Goal: Task Accomplishment & Management: Complete application form

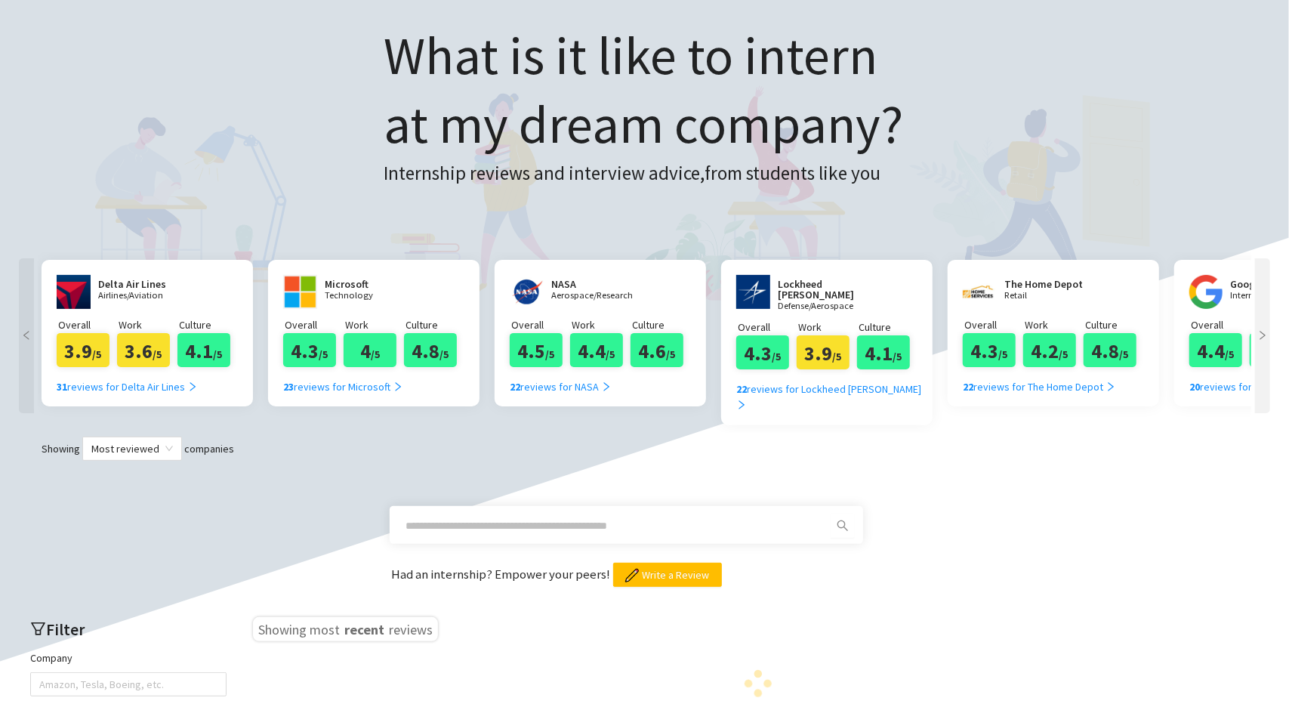
scroll to position [76, 0]
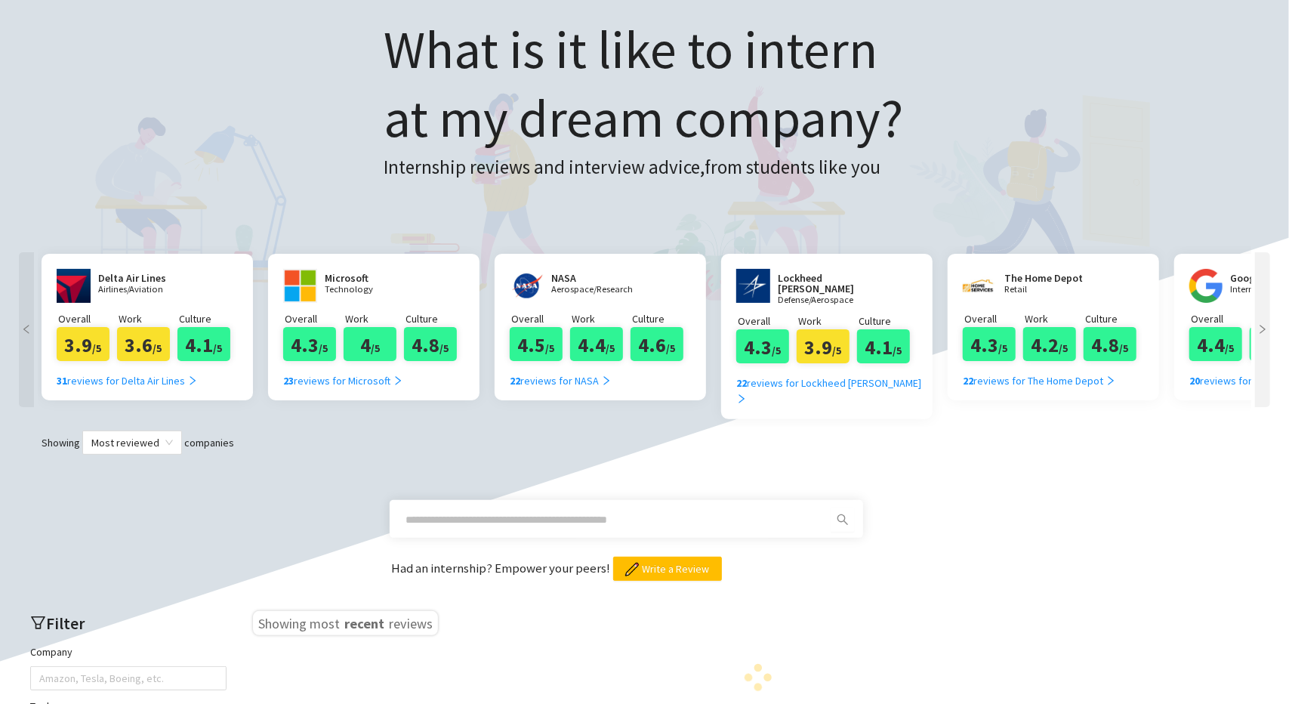
click at [183, 303] on div "Delta Air Lines Airlines/Aviation" at bounding box center [143, 286] width 91 height 34
click at [180, 375] on div "31 reviews for Delta Air Lines" at bounding box center [127, 380] width 141 height 17
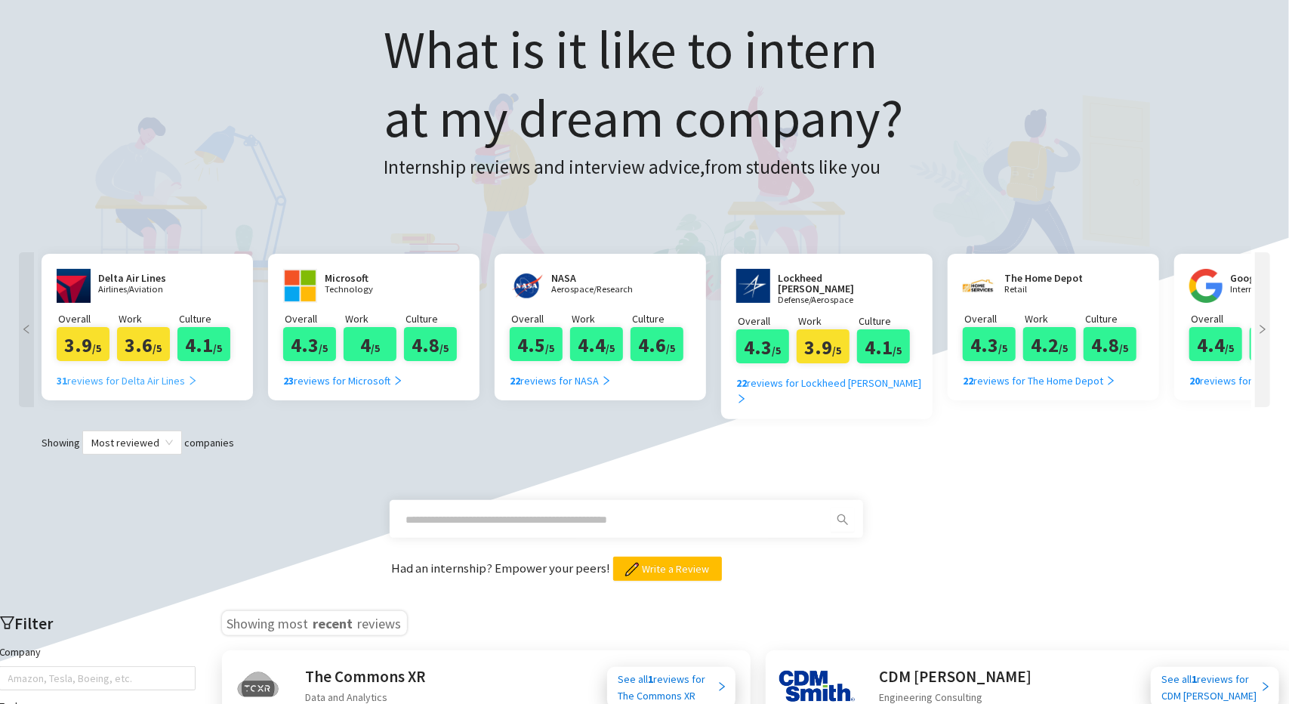
click at [177, 381] on div "31 reviews for Delta Air Lines" at bounding box center [127, 380] width 141 height 17
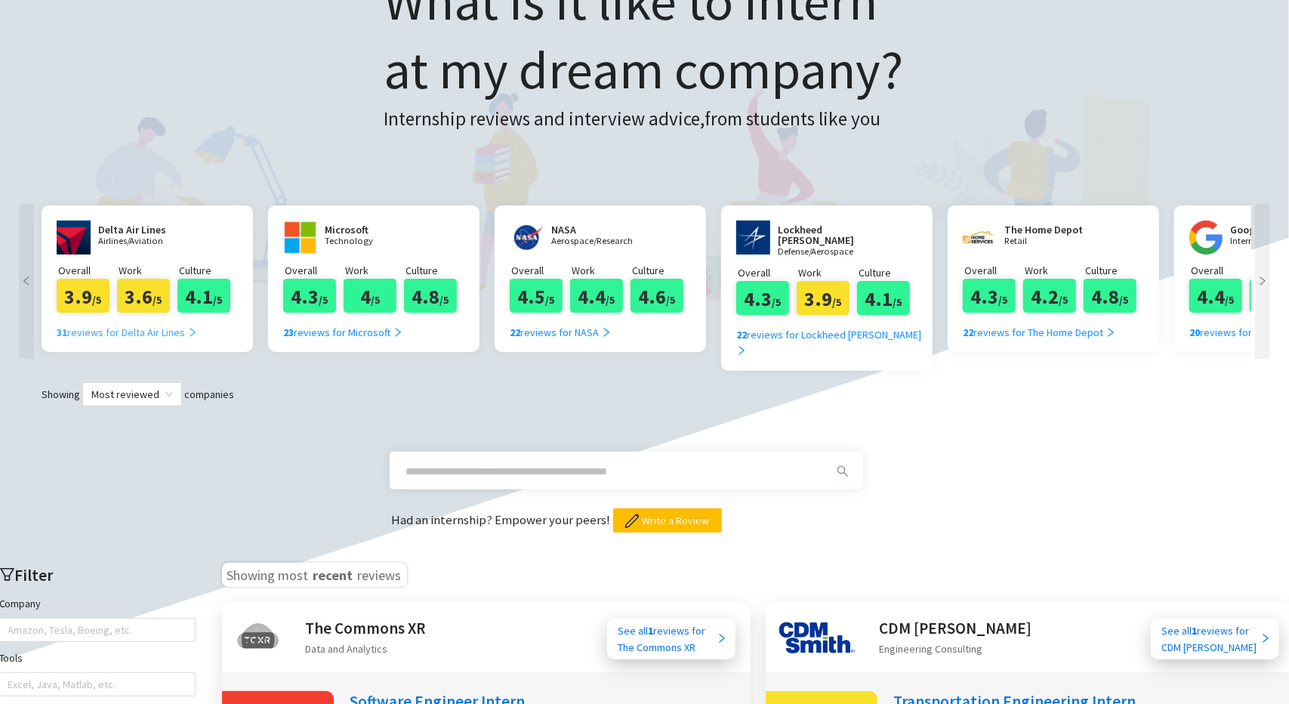
scroll to position [378, 0]
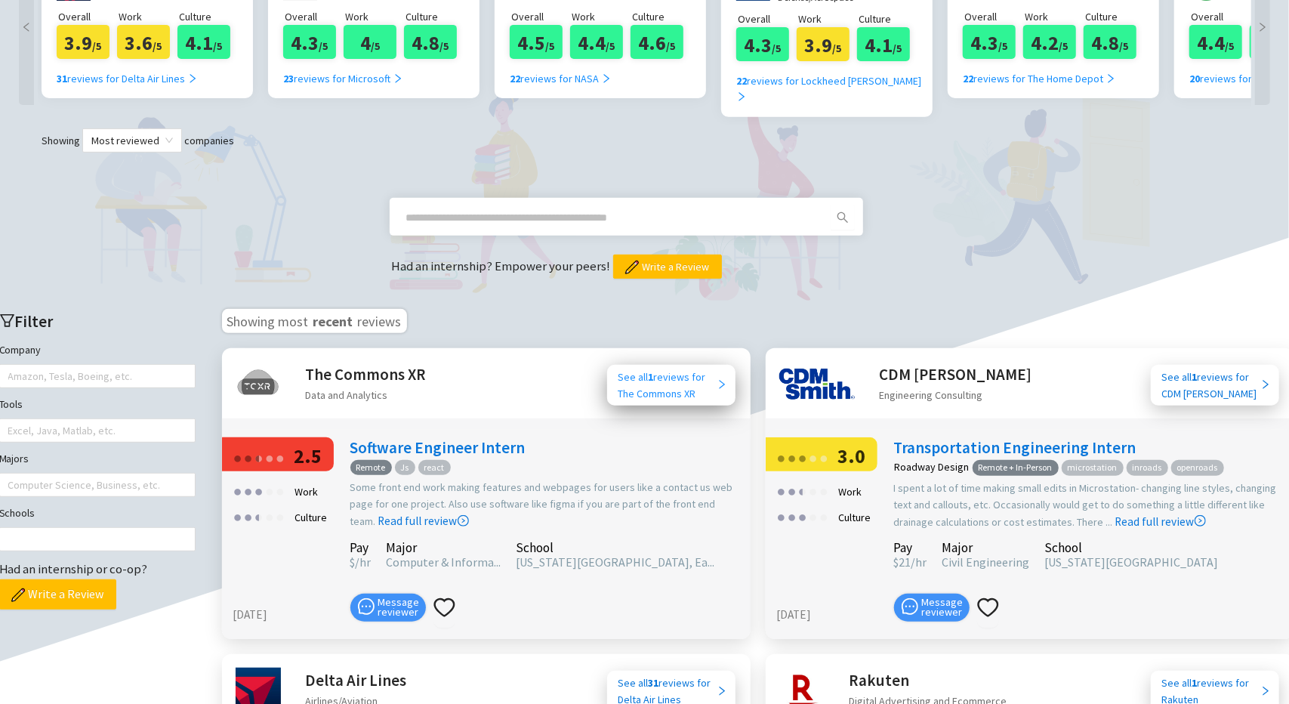
click at [661, 368] on div "See all 1 reviews for The Commons XR" at bounding box center [667, 384] width 98 height 33
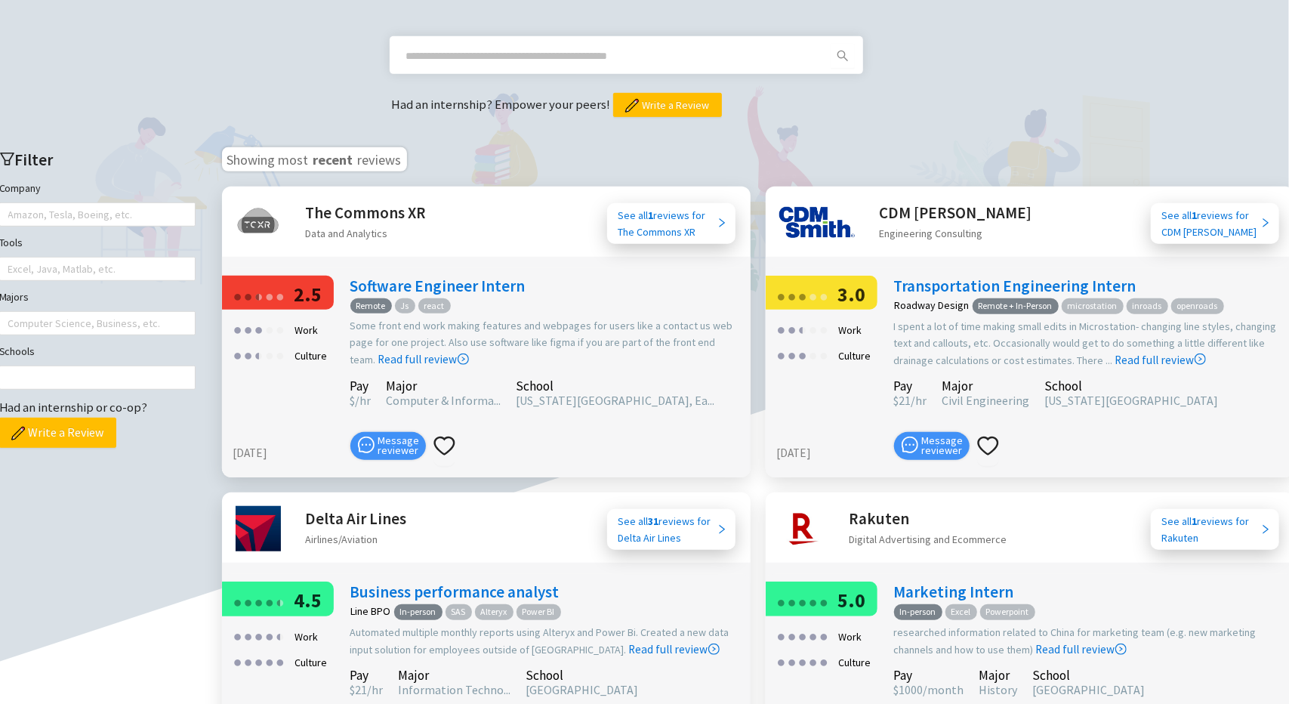
scroll to position [529, 0]
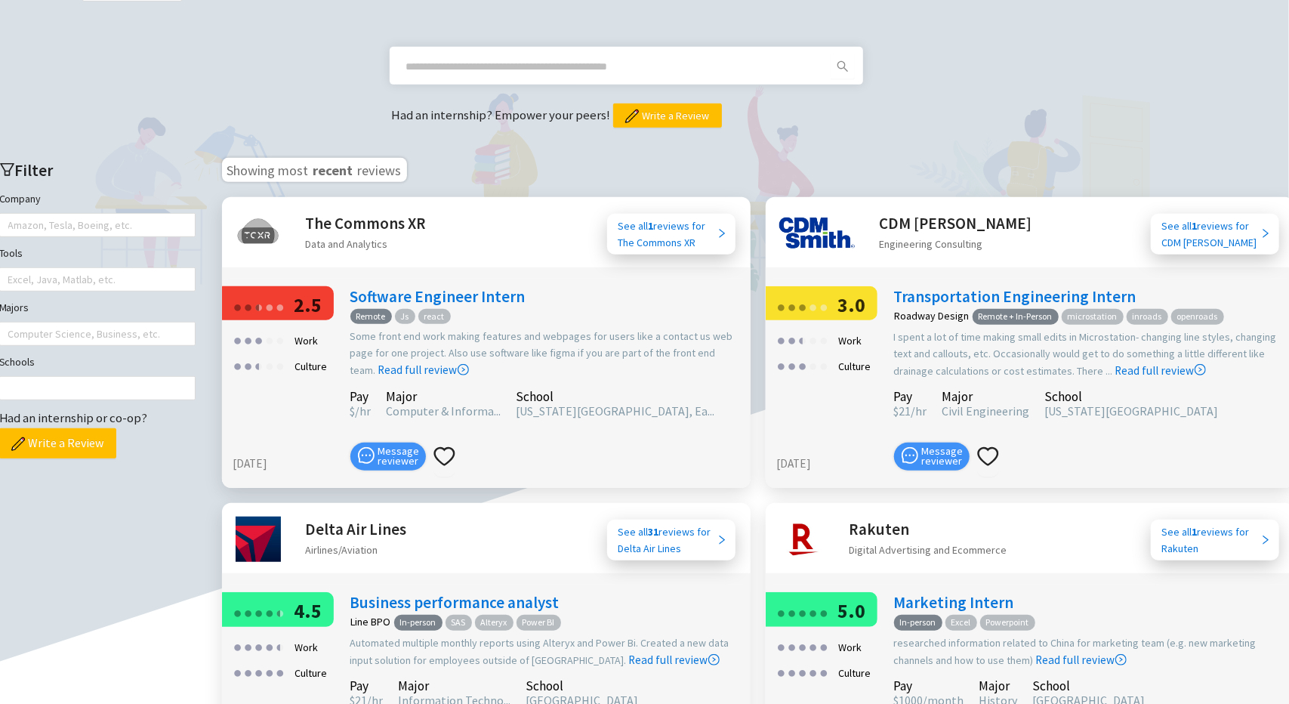
click at [562, 435] on div "Message reviewer" at bounding box center [546, 456] width 393 height 42
click at [396, 357] on link "Read full review" at bounding box center [423, 332] width 91 height 90
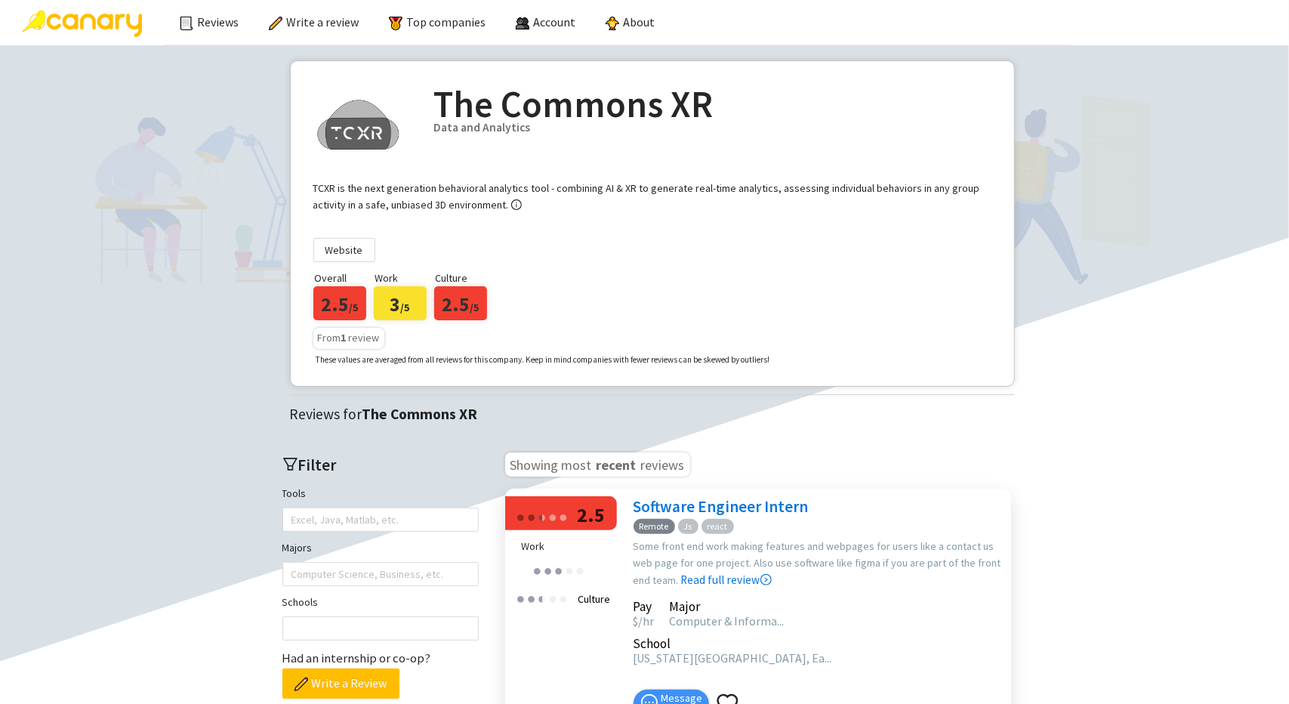
click at [100, 19] on img at bounding box center [82, 24] width 119 height 26
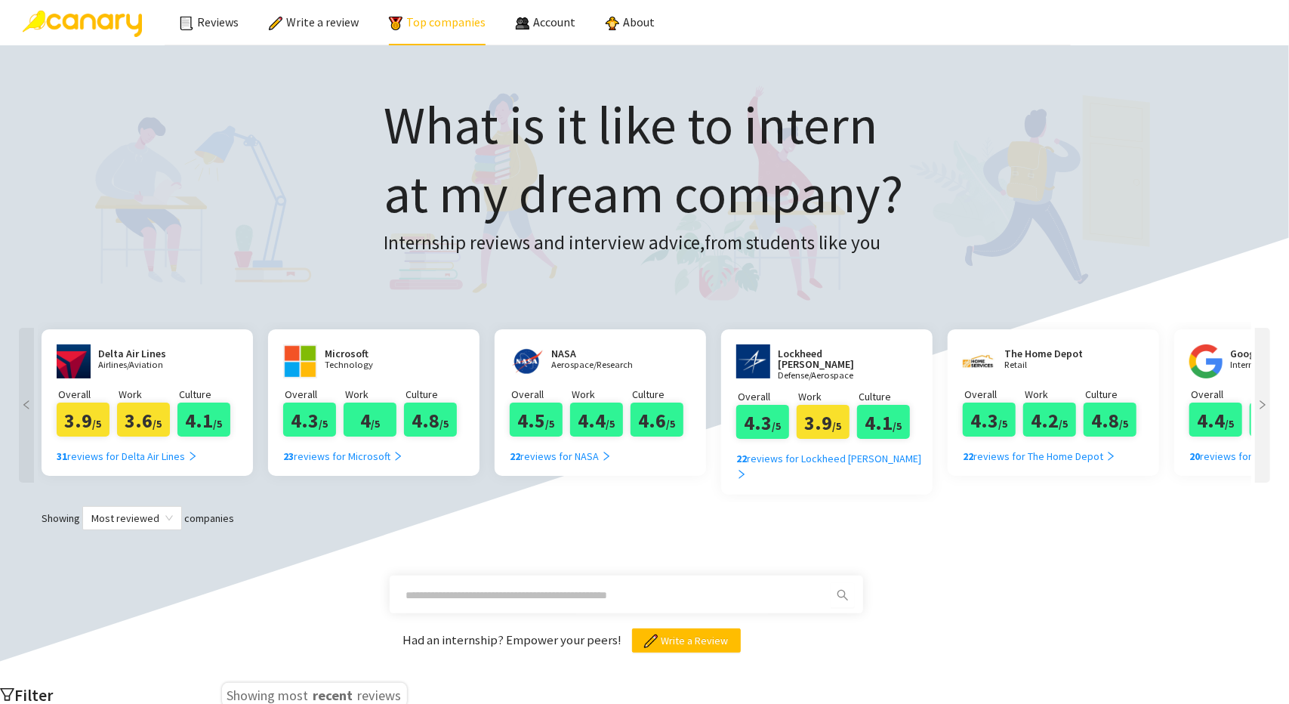
click at [457, 23] on link "Top companies" at bounding box center [437, 21] width 97 height 15
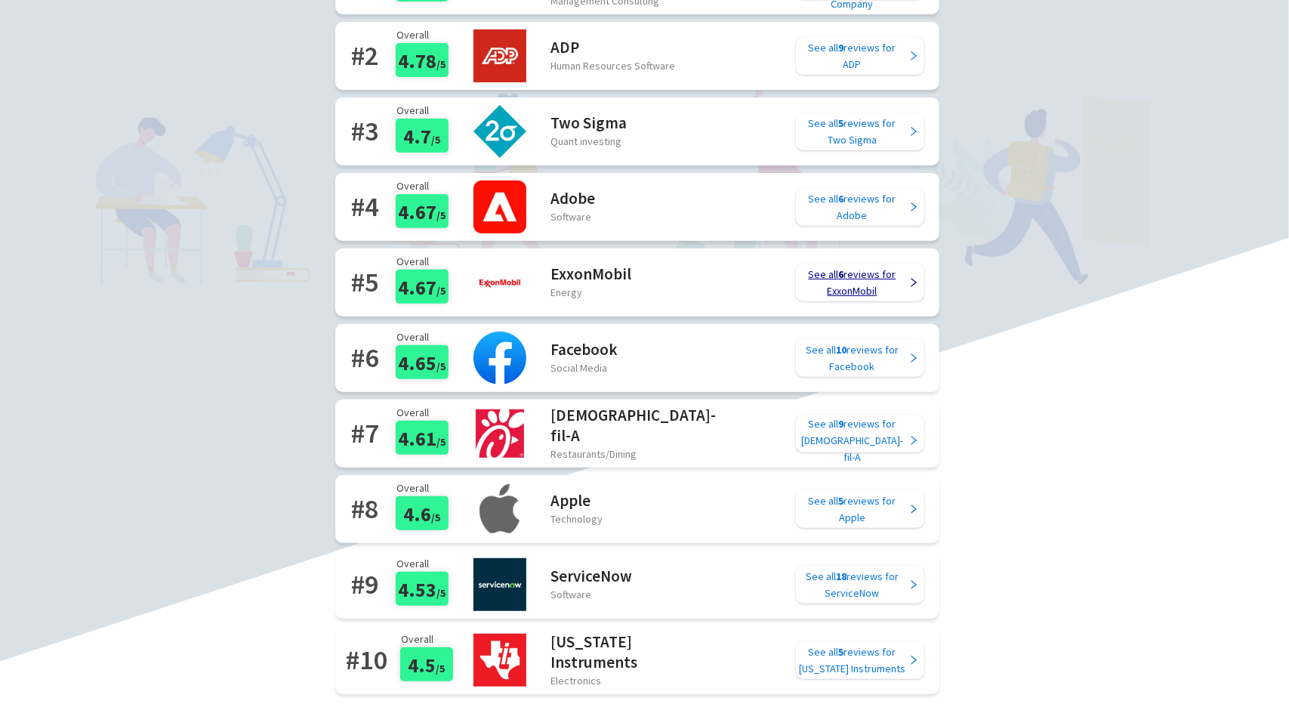
scroll to position [227, 0]
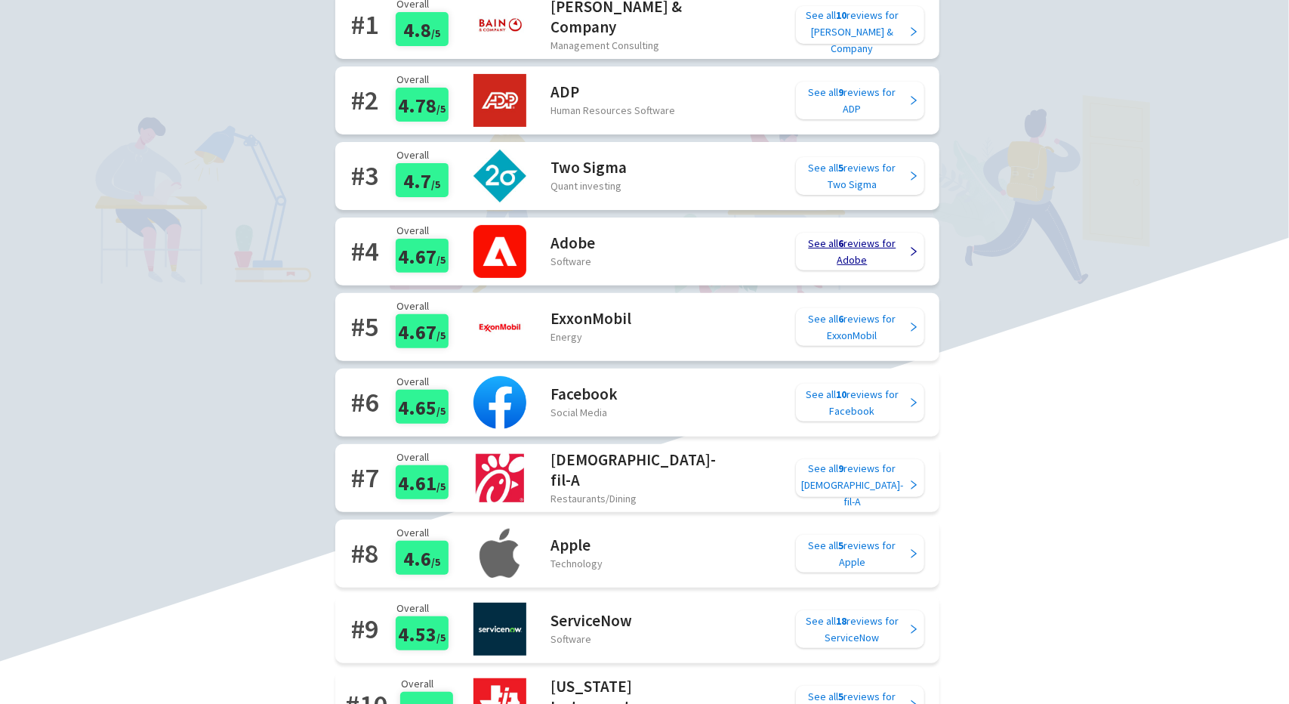
click at [832, 242] on div "See all 6 reviews for Adobe" at bounding box center [852, 251] width 107 height 33
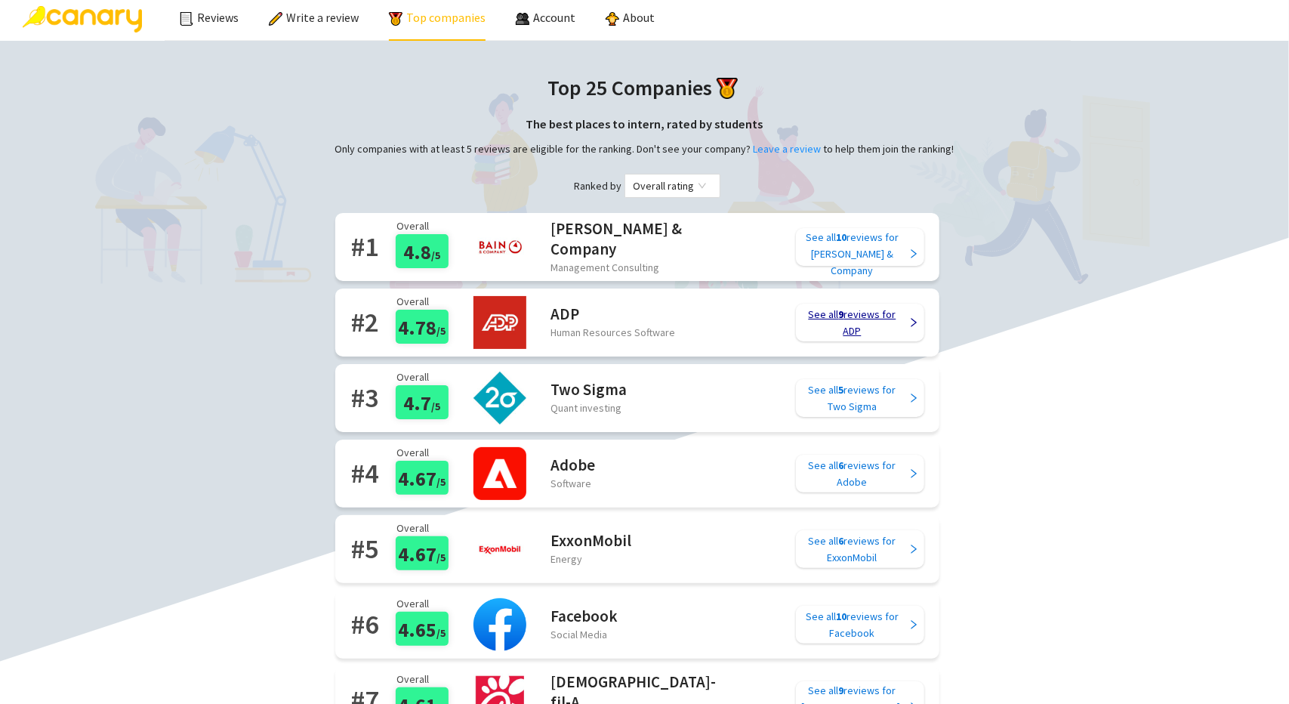
scroll to position [0, 0]
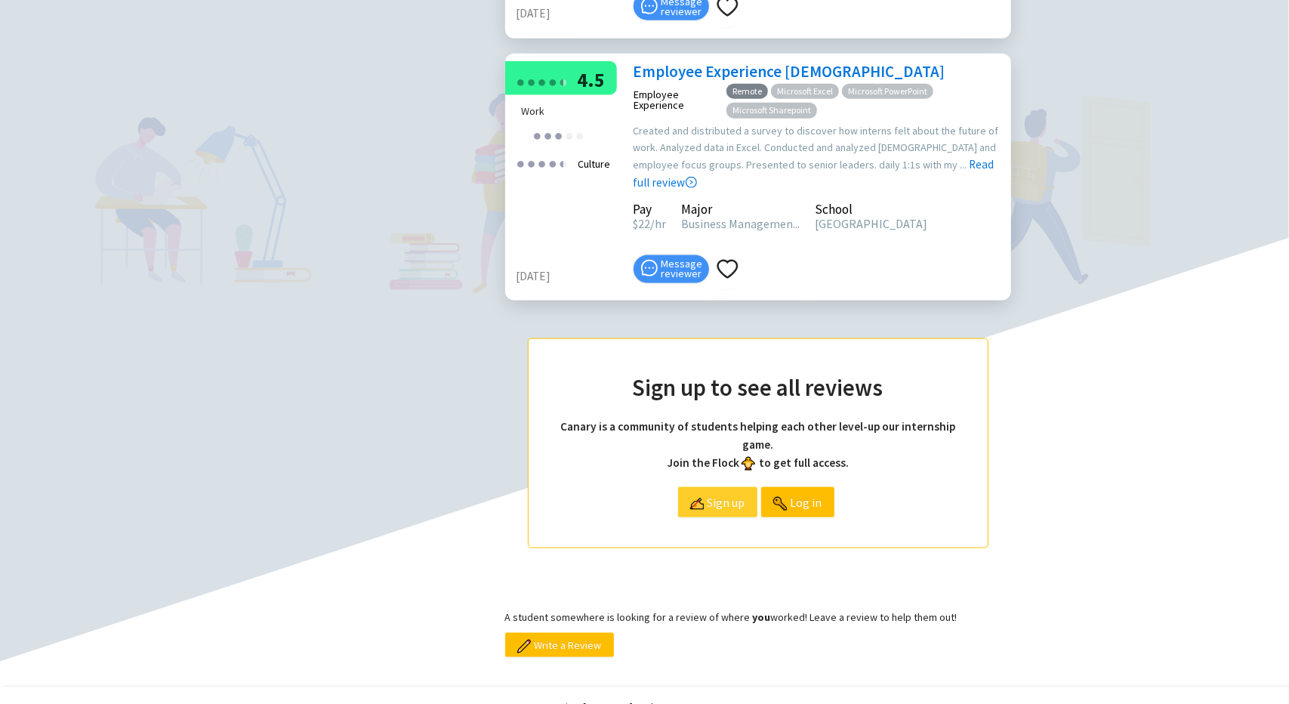
scroll to position [1240, 0]
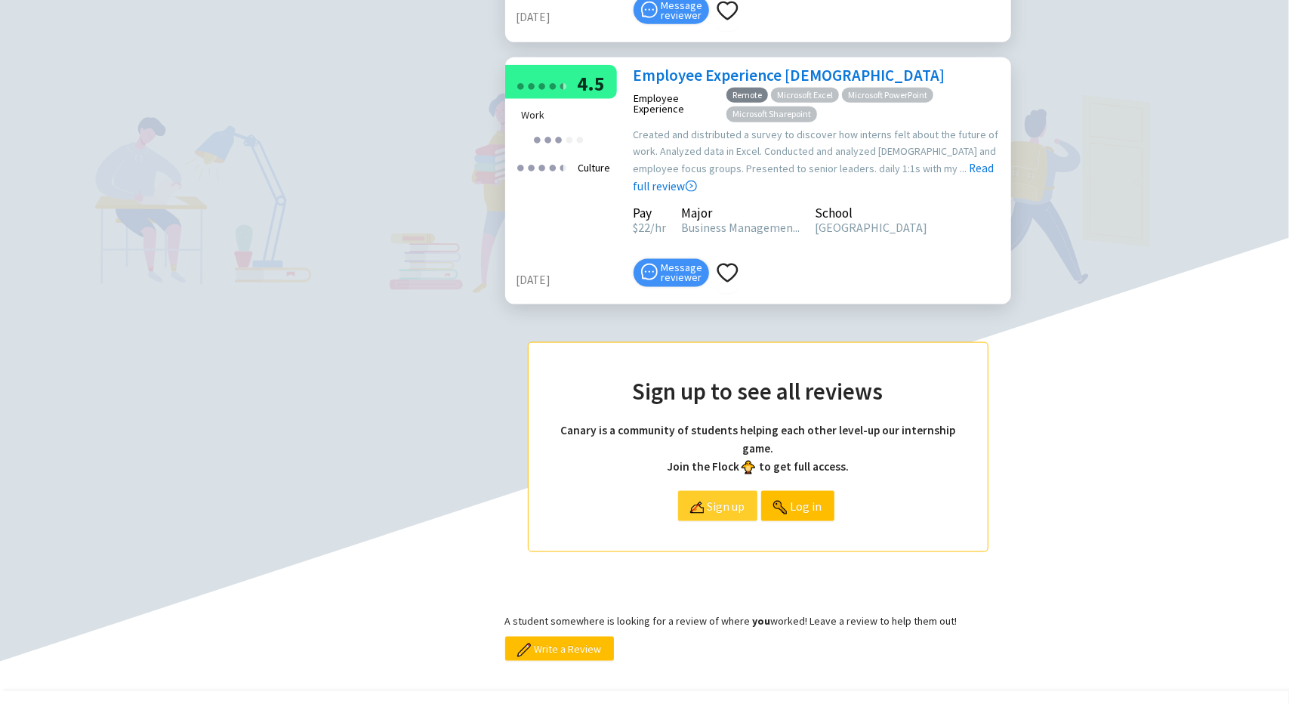
click at [711, 498] on span "Sign up" at bounding box center [726, 506] width 38 height 29
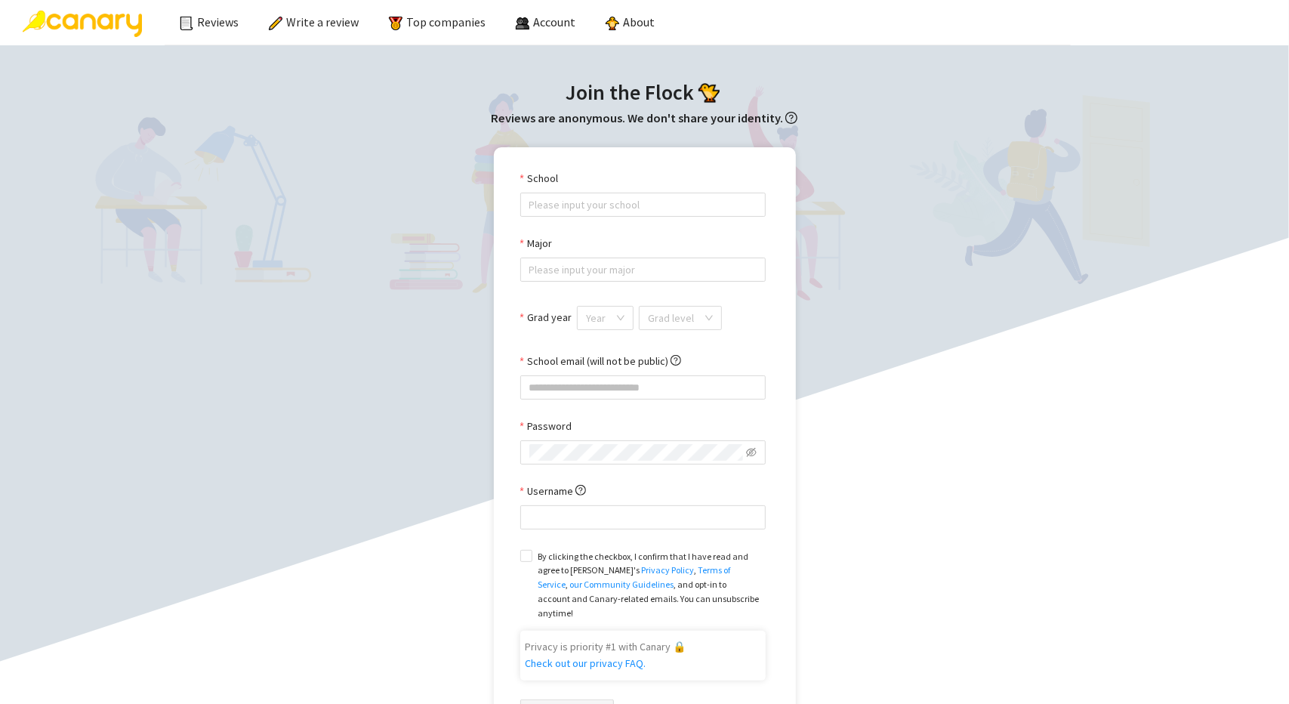
click at [674, 578] on link "our Community Guidelines" at bounding box center [622, 583] width 104 height 11
click at [720, 190] on div "School" at bounding box center [642, 181] width 245 height 23
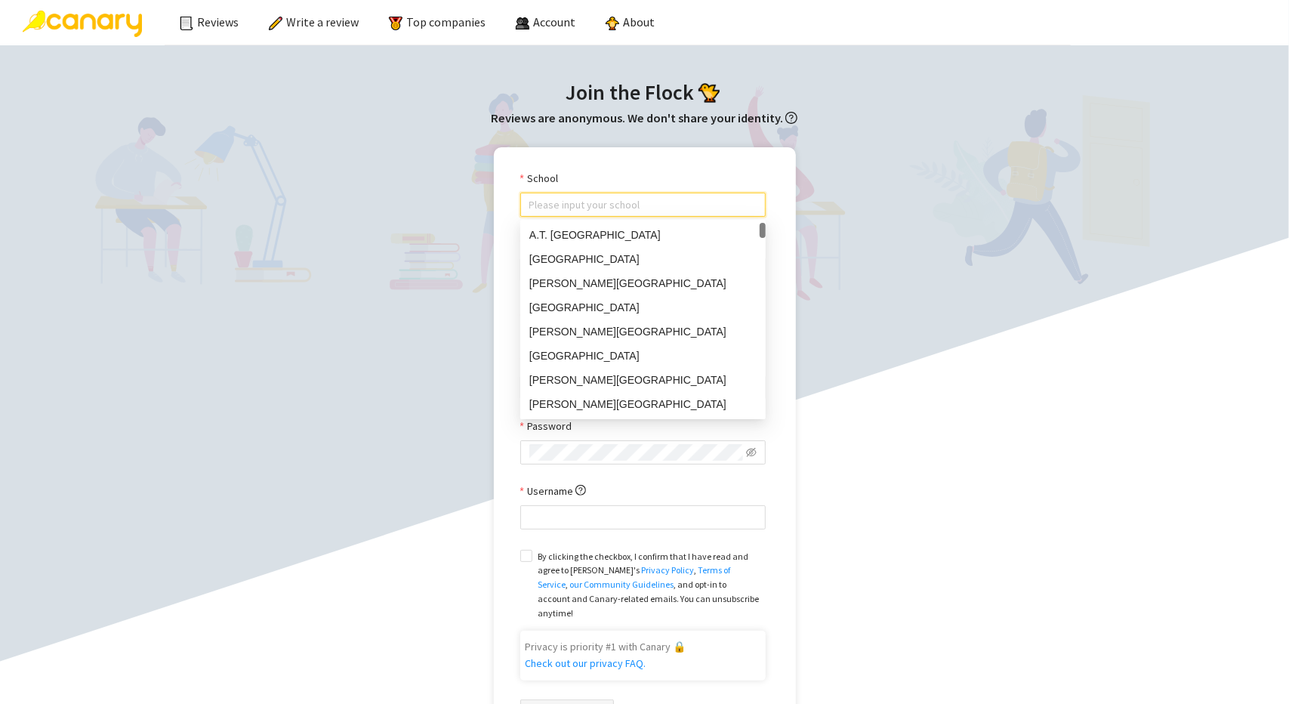
click at [720, 203] on input "School" at bounding box center [642, 204] width 227 height 23
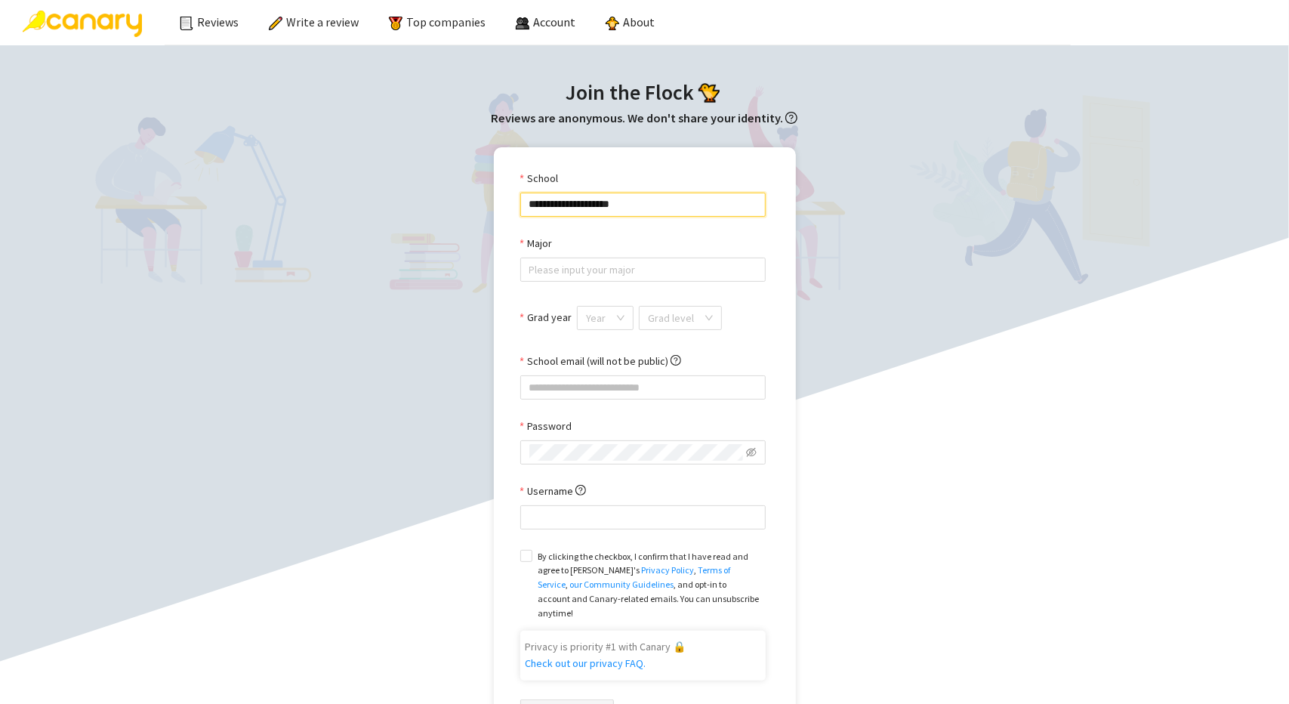
type input "**********"
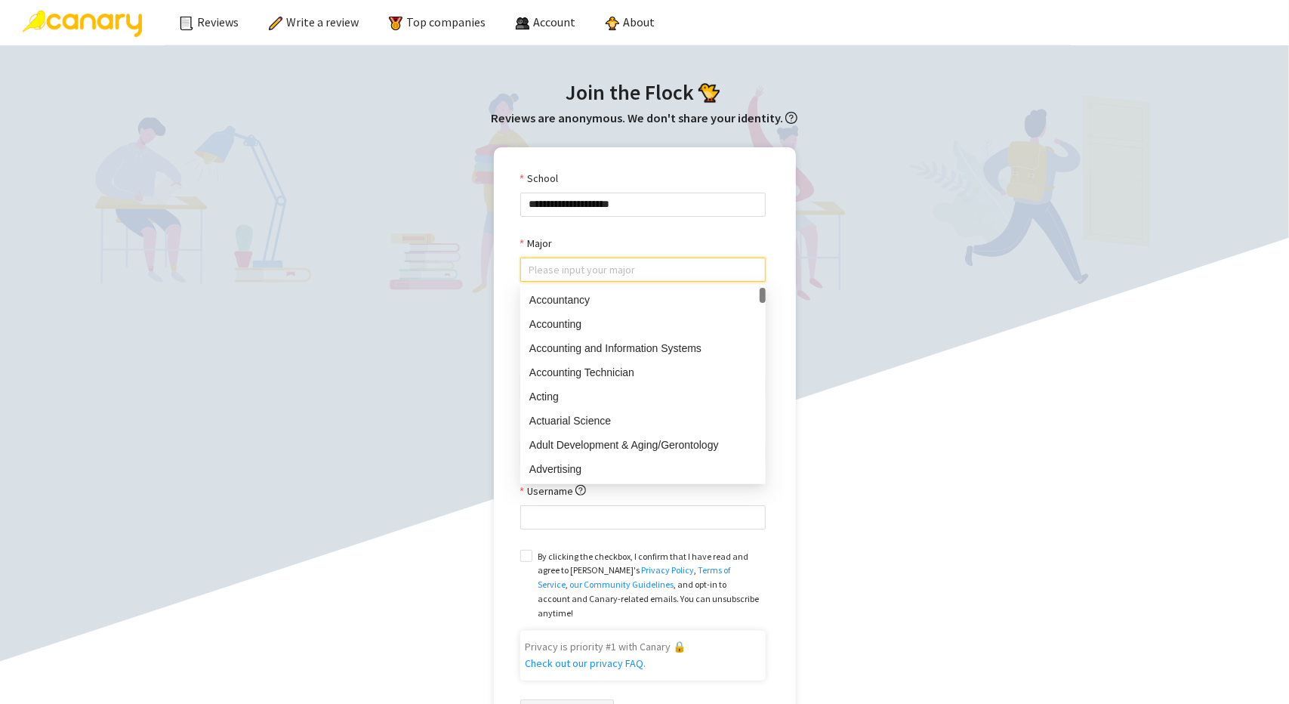
click at [681, 258] on input "Major" at bounding box center [642, 269] width 227 height 23
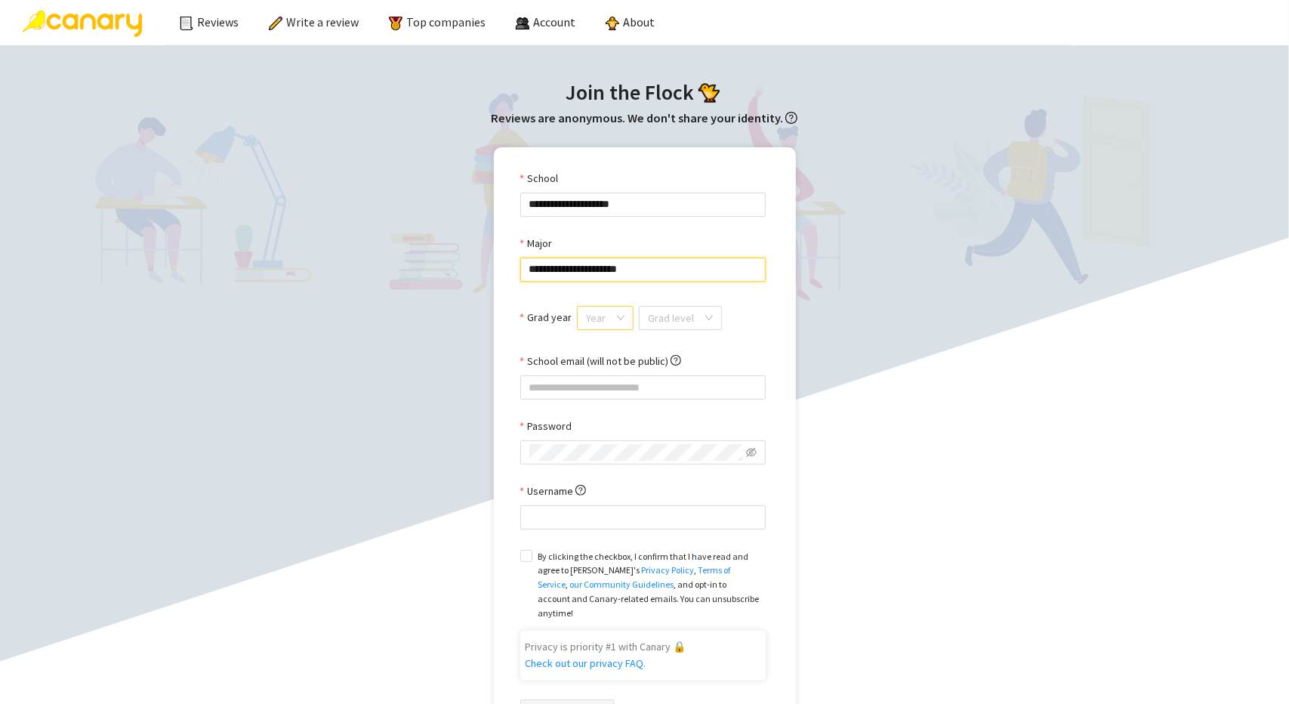
type input "**********"
click at [600, 323] on input "Grad year" at bounding box center [600, 318] width 28 height 23
click at [605, 420] on div "2027" at bounding box center [603, 420] width 37 height 17
click at [658, 316] on input "search" at bounding box center [676, 318] width 54 height 23
click at [666, 377] on div "Graduate" at bounding box center [679, 372] width 63 height 17
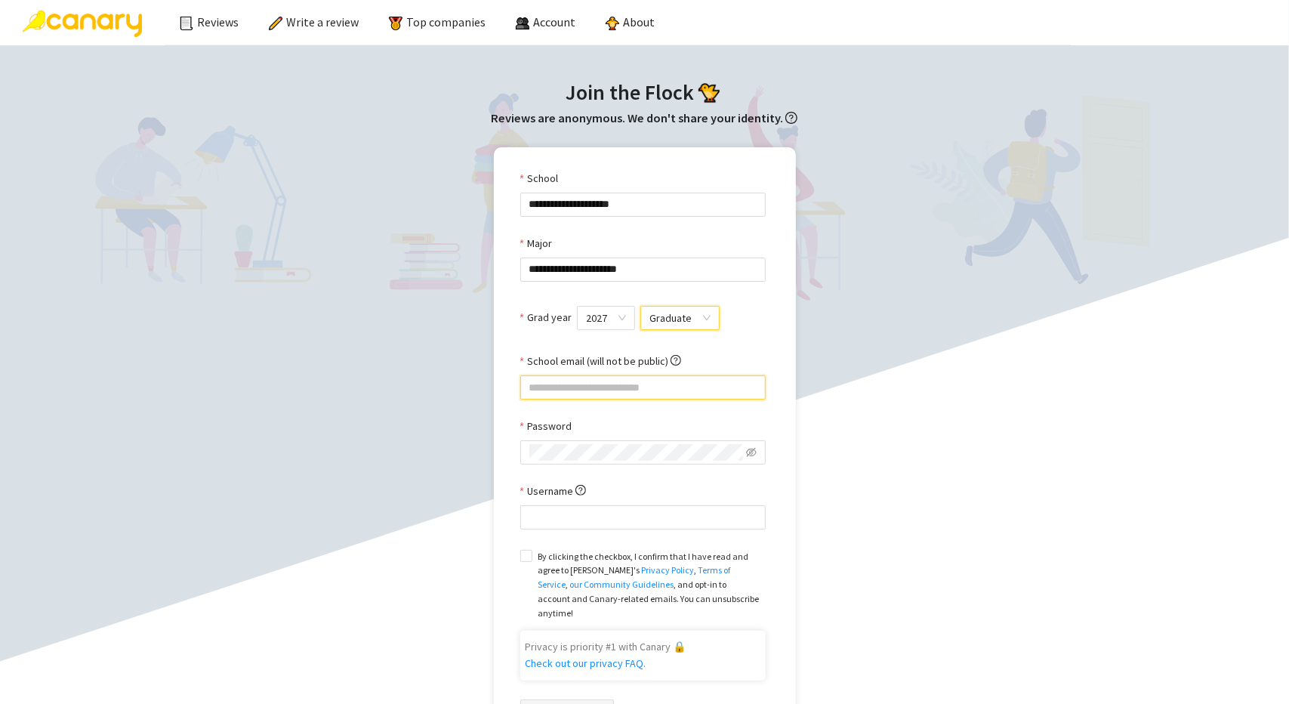
click at [648, 390] on input "School email (will not be public)" at bounding box center [642, 387] width 245 height 24
type input "**********"
click at [715, 387] on input "**********" at bounding box center [642, 387] width 245 height 24
